Goal: Task Accomplishment & Management: Complete application form

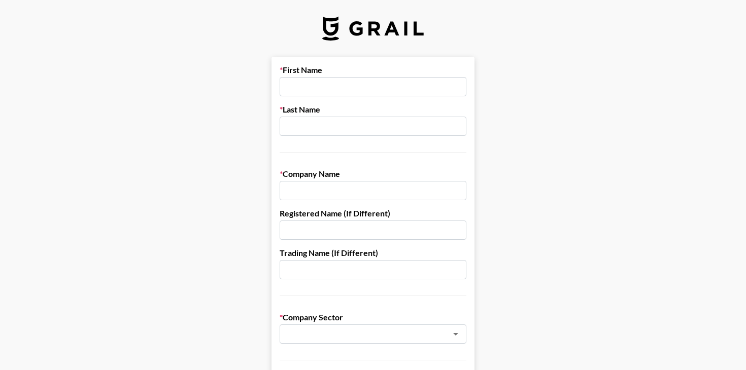
click at [355, 191] on input "text" at bounding box center [372, 190] width 187 height 19
click at [357, 180] on div "Company Name" at bounding box center [372, 184] width 187 height 31
click at [319, 190] on input "text" at bounding box center [372, 190] width 187 height 19
paste input "[URL][DOMAIN_NAME][DOMAIN_NAME]"
type input "[URL][DOMAIN_NAME][DOMAIN_NAME]"
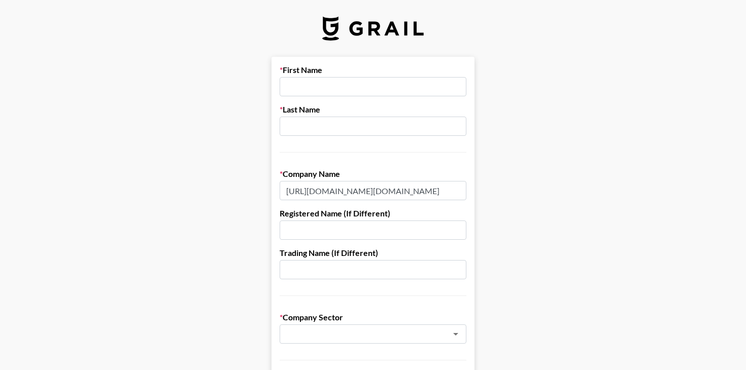
scroll to position [0, 654]
click at [319, 190] on input "[URL][DOMAIN_NAME][DOMAIN_NAME]" at bounding box center [372, 190] width 187 height 19
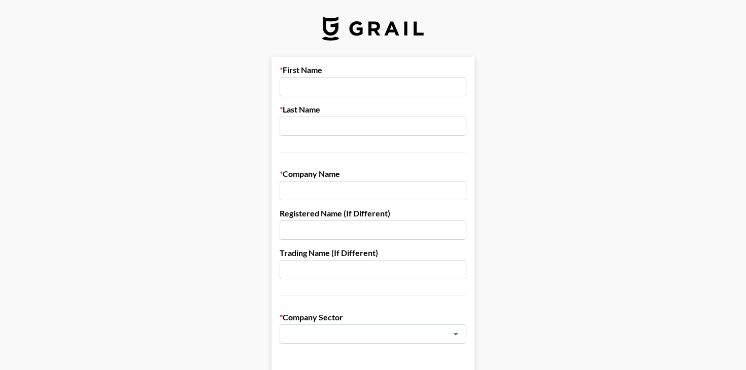
paste input "Wavemaker Australia Pty Ltd"
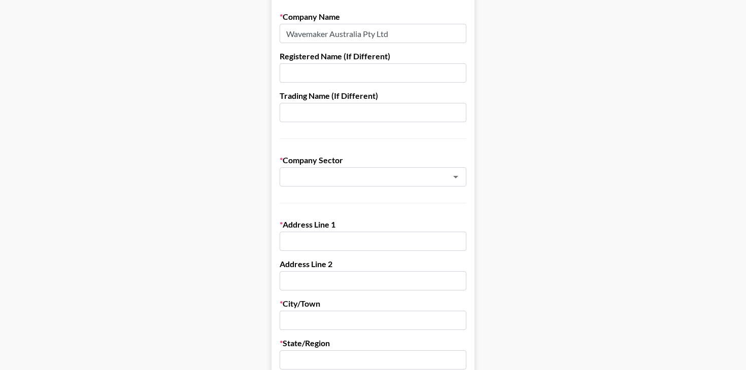
scroll to position [158, 0]
click at [325, 168] on div "​" at bounding box center [372, 176] width 187 height 19
type input "Wavemaker Australia Pty Ltd"
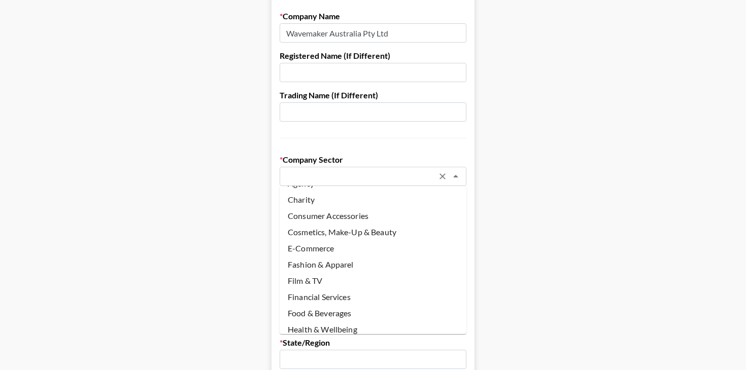
scroll to position [0, 0]
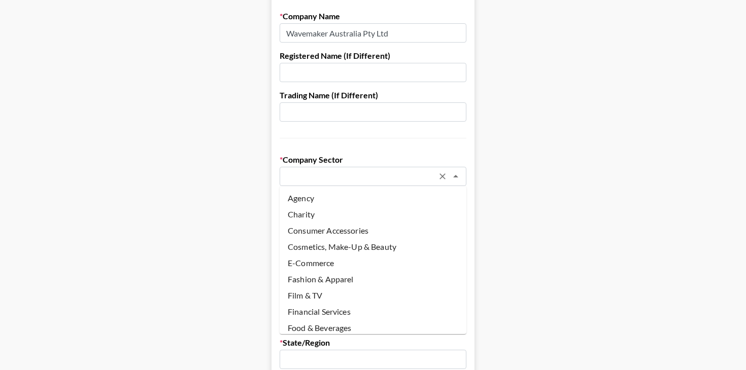
click at [334, 197] on li "Agency" at bounding box center [372, 198] width 187 height 16
type input "Agency"
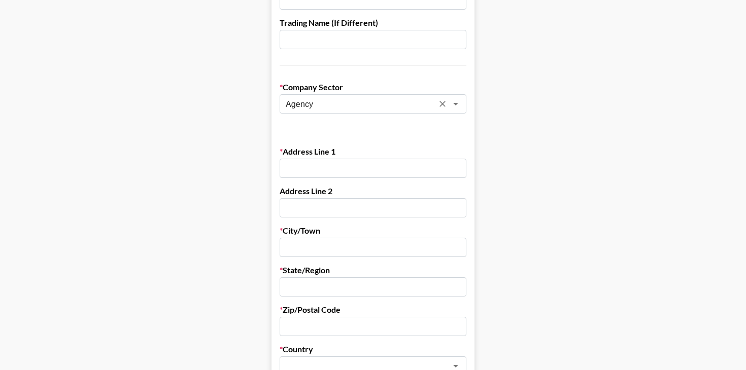
scroll to position [241, 0]
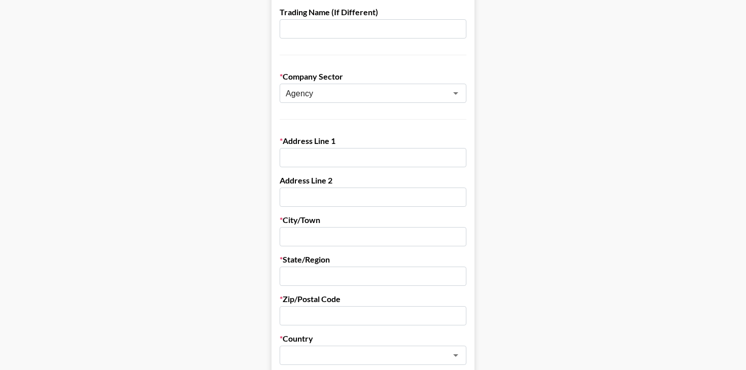
click at [312, 162] on input "text" at bounding box center [372, 157] width 187 height 19
paste input "Level [STREET_ADDRESS][PERSON_NAME],"
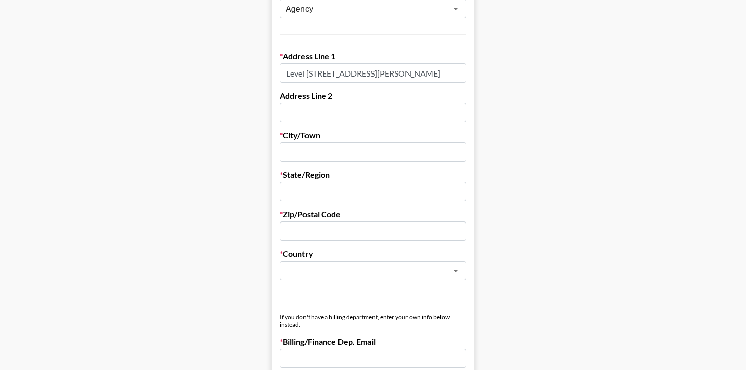
scroll to position [331, 0]
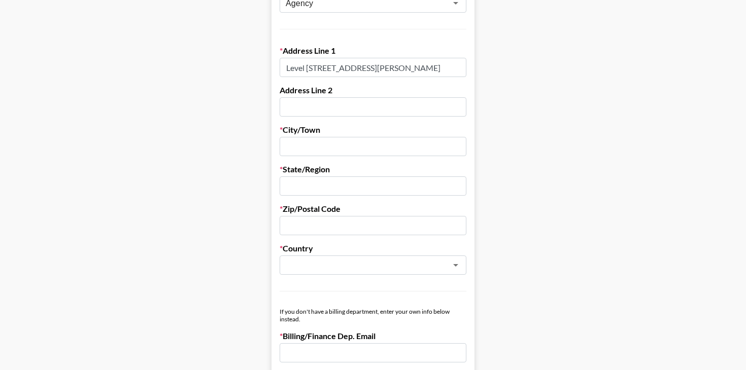
type input "Level [STREET_ADDRESS][PERSON_NAME]"
click at [313, 148] on input "text" at bounding box center [372, 146] width 187 height 19
paste input "[GEOGRAPHIC_DATA]"
type input "[GEOGRAPHIC_DATA]"
click at [322, 176] on div "State/Region" at bounding box center [372, 179] width 187 height 31
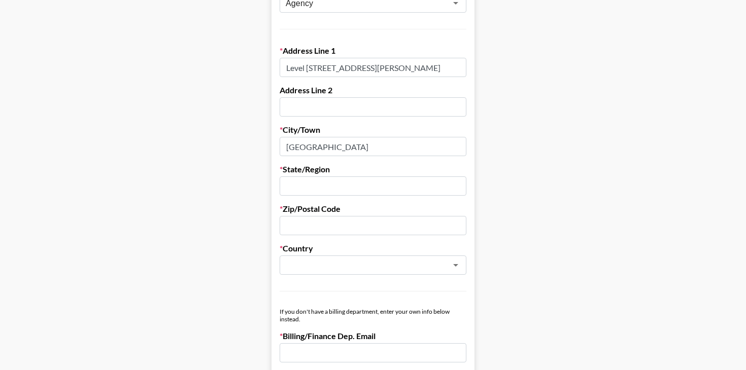
click at [321, 186] on input "text" at bounding box center [372, 186] width 187 height 19
type input "[GEOGRAPHIC_DATA]"
click at [326, 202] on form "First Name Last Name Company Name Wavemaker Australia Pty Ltd Registered Name (…" at bounding box center [372, 164] width 203 height 876
click at [327, 232] on input "text" at bounding box center [372, 225] width 187 height 19
type input "2060"
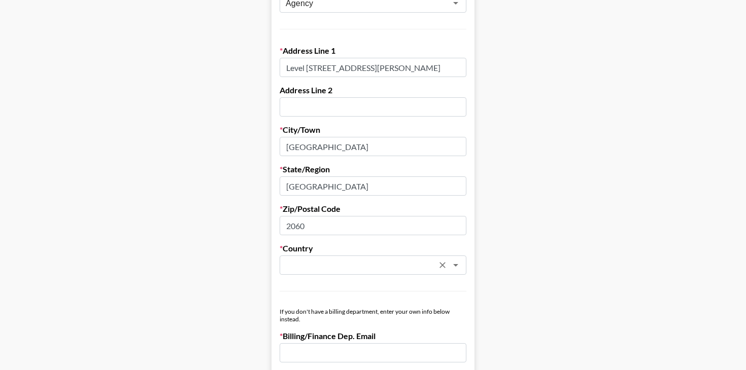
click at [359, 263] on input "text" at bounding box center [360, 266] width 148 height 12
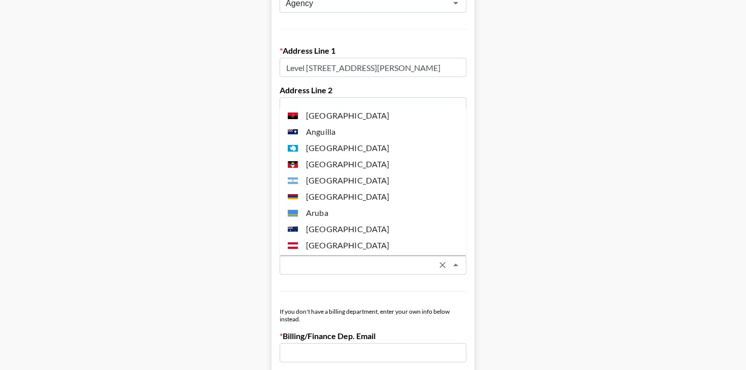
scroll to position [170, 0]
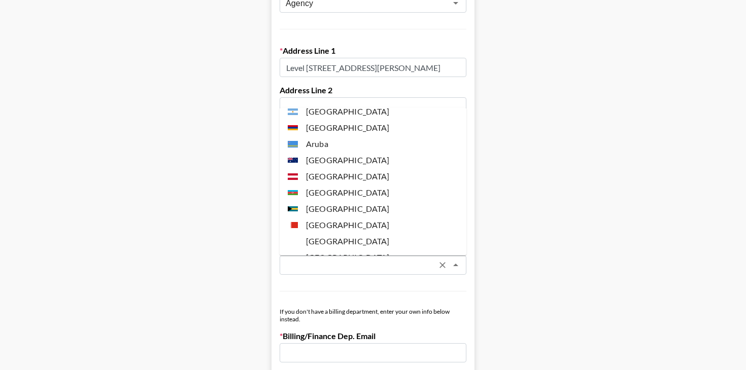
click at [361, 161] on li "[GEOGRAPHIC_DATA]" at bounding box center [372, 160] width 187 height 16
type input "[GEOGRAPHIC_DATA]"
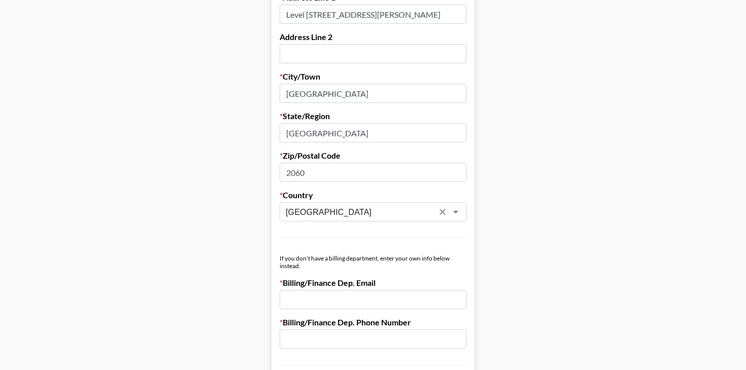
scroll to position [458, 0]
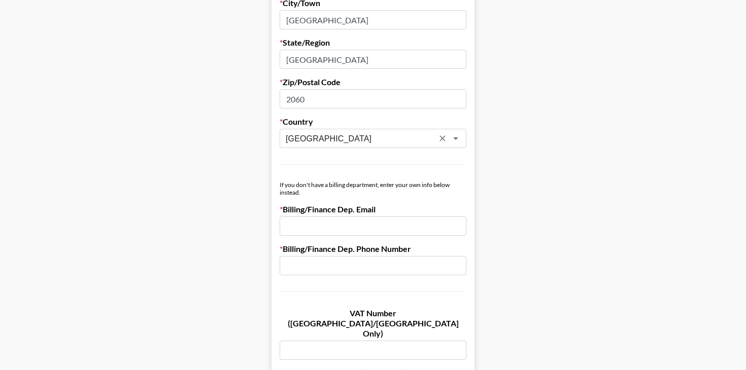
click at [367, 207] on label "Billing/Finance Dep. Email" at bounding box center [372, 209] width 187 height 10
click at [300, 231] on input "email" at bounding box center [372, 226] width 187 height 19
paste input "[EMAIL_ADDRESS][DOMAIN_NAME]"
type input "[EMAIL_ADDRESS][DOMAIN_NAME]"
click at [302, 262] on input "text" at bounding box center [372, 265] width 187 height 19
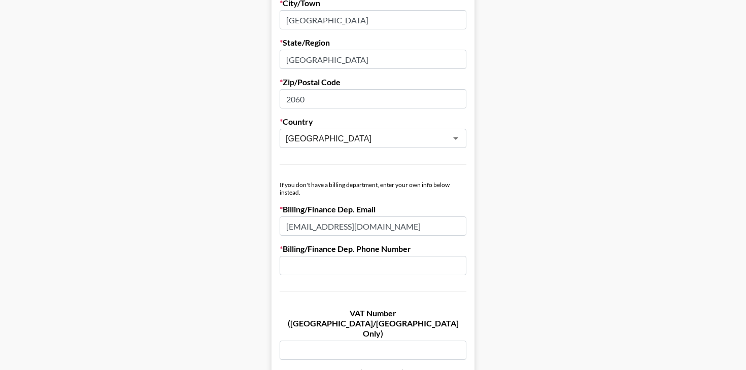
paste input "[PHONE_NUMBER]"
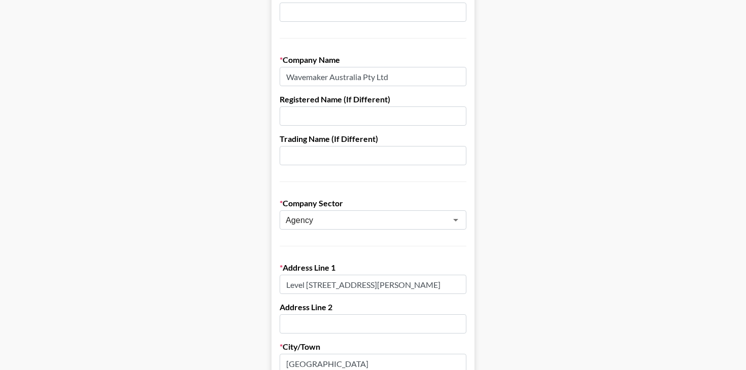
scroll to position [0, 0]
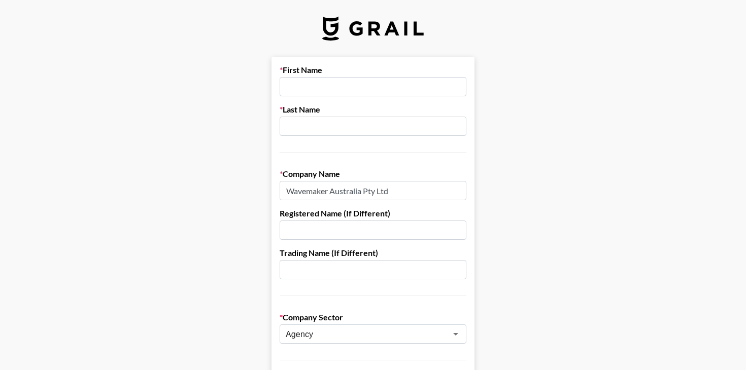
type input "[PHONE_NUMBER]"
click at [347, 91] on input "text" at bounding box center [372, 86] width 187 height 19
type input "Lakun"
click at [370, 130] on input "text" at bounding box center [372, 126] width 187 height 19
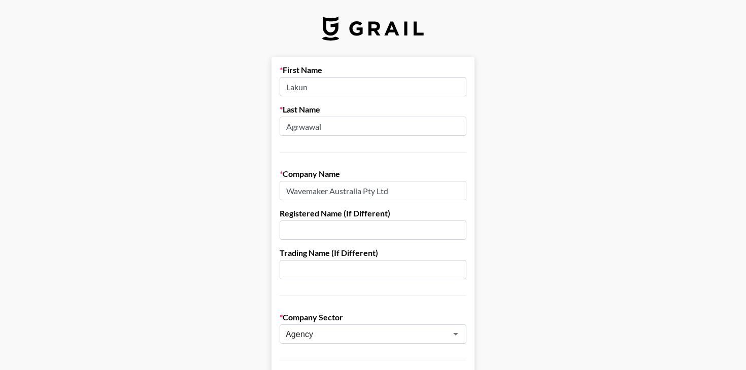
scroll to position [9, 0]
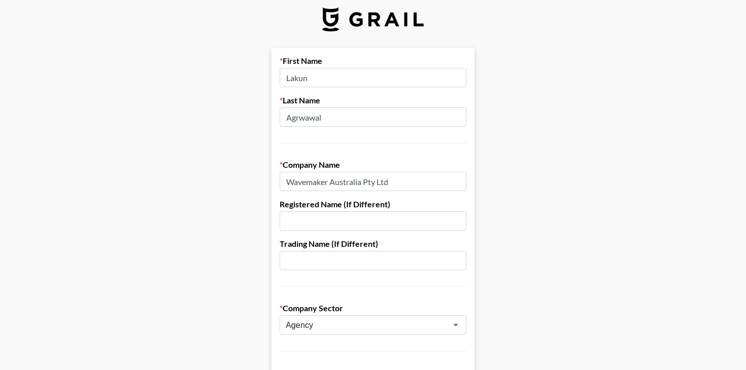
click at [344, 123] on input "Agrwawal" at bounding box center [372, 117] width 187 height 19
type input "Agrawal"
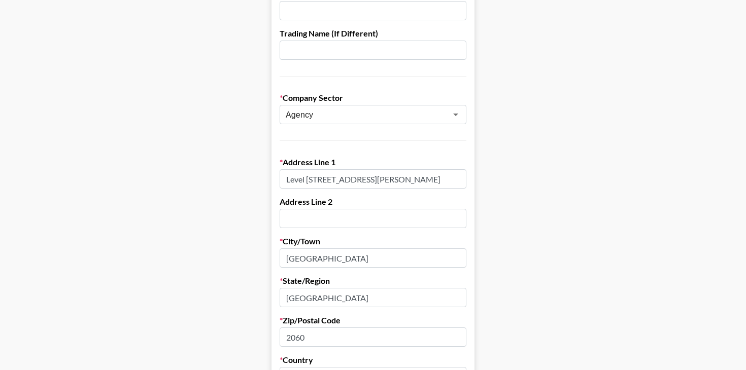
scroll to position [599, 0]
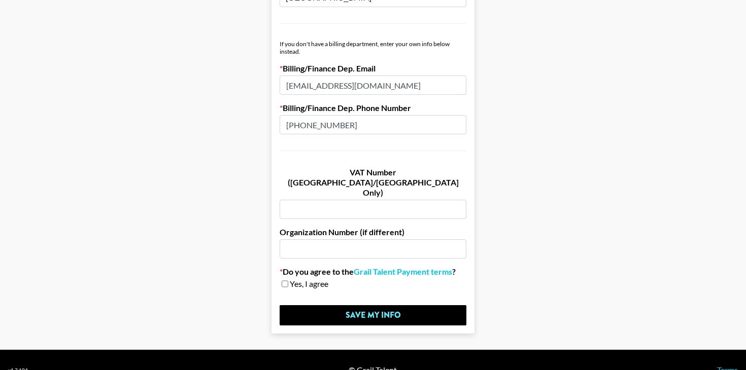
click at [289, 279] on div "Yes, I agree" at bounding box center [372, 284] width 187 height 10
click at [283, 280] on input "checkbox" at bounding box center [285, 283] width 7 height 7
checkbox input "true"
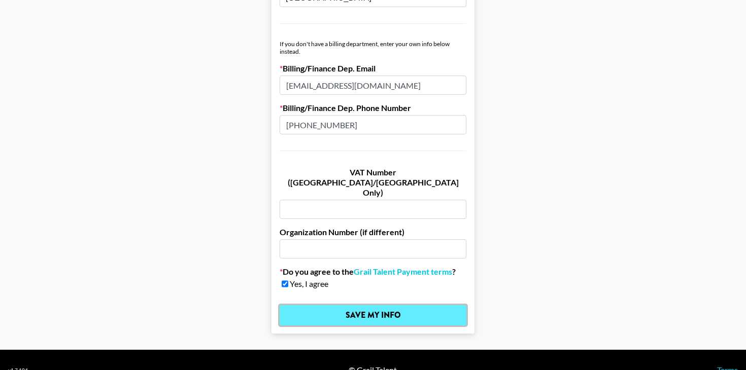
click at [308, 305] on input "Save My Info" at bounding box center [372, 315] width 187 height 20
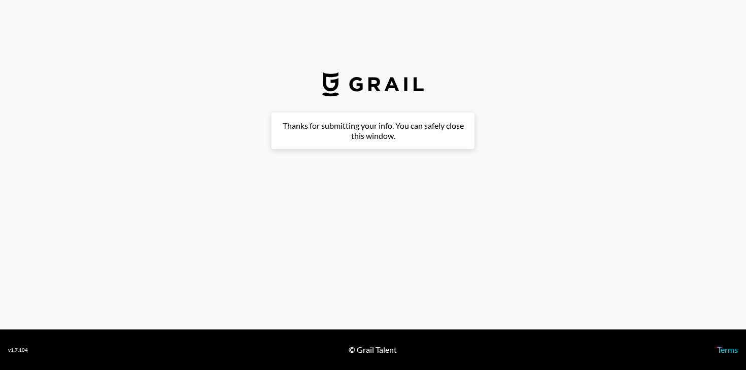
scroll to position [0, 0]
